Goal: Task Accomplishment & Management: Manage account settings

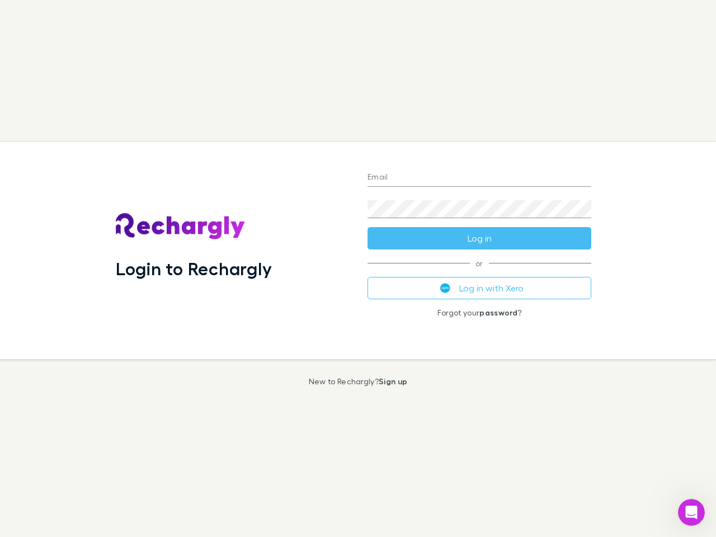
click at [358, 269] on div "Login to Rechargly" at bounding box center [233, 250] width 252 height 217
click at [480, 178] on input "Email" at bounding box center [480, 178] width 224 height 18
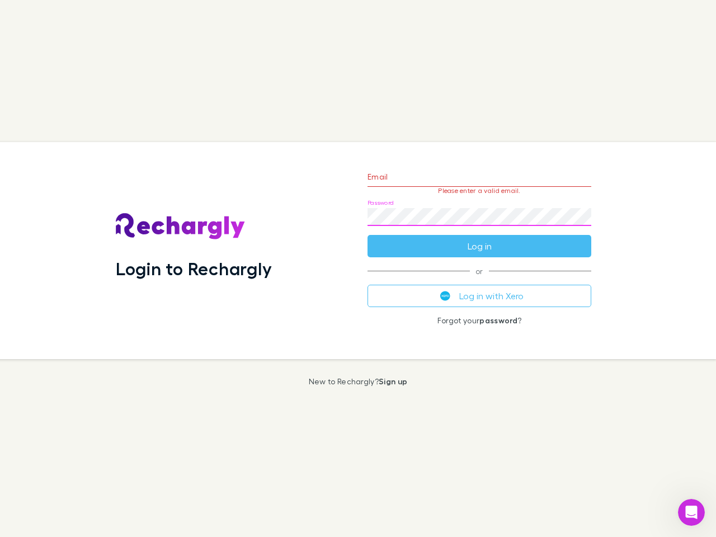
click at [480, 238] on form "Email Please enter a valid email. Password Log in" at bounding box center [480, 208] width 224 height 97
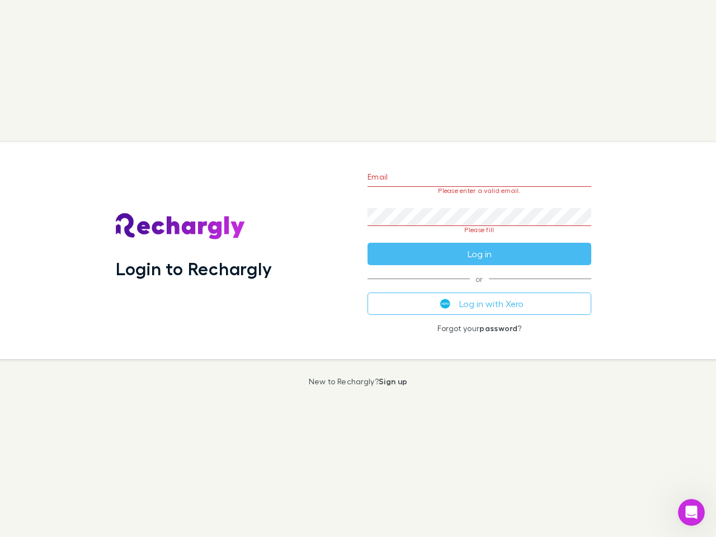
click at [480, 288] on div "Email Please enter a valid email. Password Please fill Log in or Log in with Xe…" at bounding box center [480, 250] width 242 height 217
click at [692, 513] on icon "Open Intercom Messenger" at bounding box center [692, 513] width 18 height 18
